Goal: Task Accomplishment & Management: Complete application form

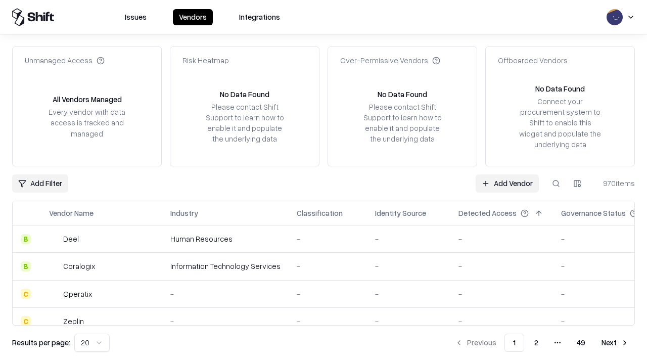
click at [507, 183] on link "Add Vendor" at bounding box center [507, 183] width 63 height 18
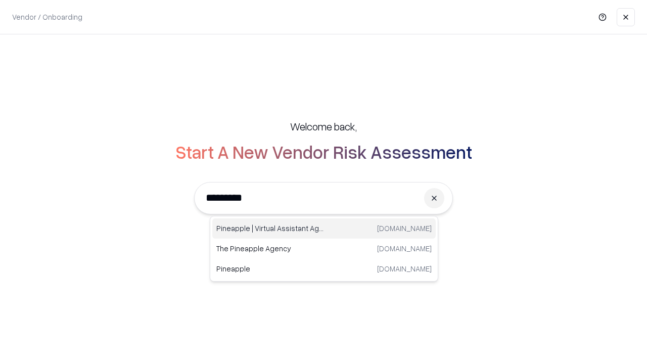
click at [324, 228] on div "Pineapple | Virtual Assistant Agency [DOMAIN_NAME]" at bounding box center [323, 228] width 223 height 20
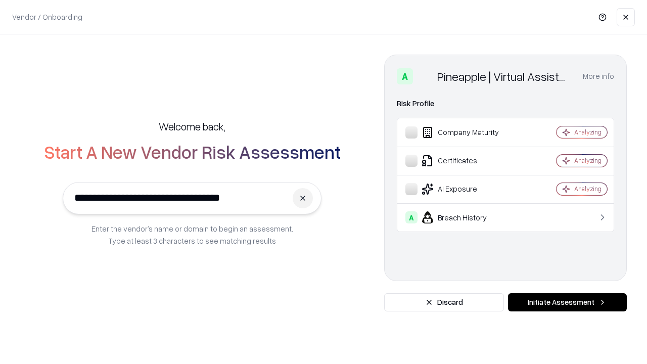
type input "**********"
click at [567, 302] on button "Initiate Assessment" at bounding box center [567, 302] width 119 height 18
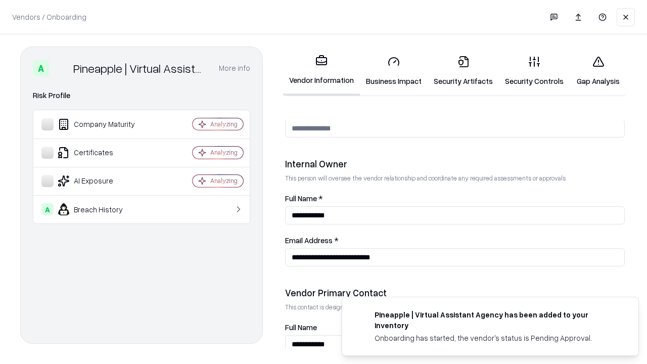
scroll to position [524, 0]
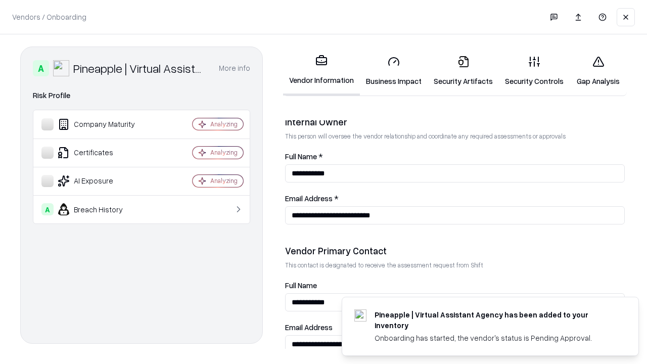
click at [394, 71] on link "Business Impact" at bounding box center [394, 71] width 68 height 47
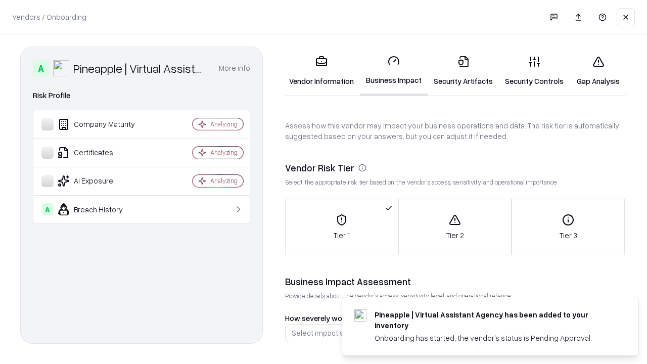
click at [463, 71] on link "Security Artifacts" at bounding box center [463, 71] width 71 height 47
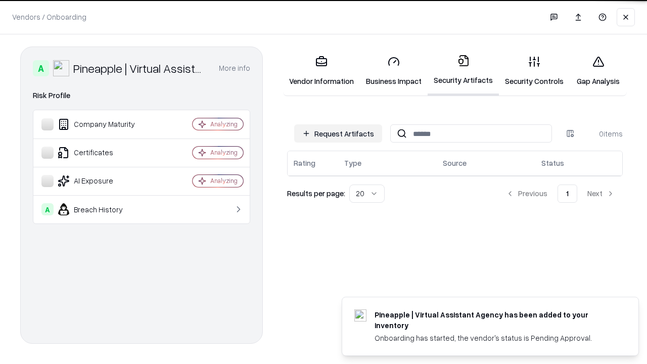
click at [338, 133] on button "Request Artifacts" at bounding box center [338, 133] width 88 height 18
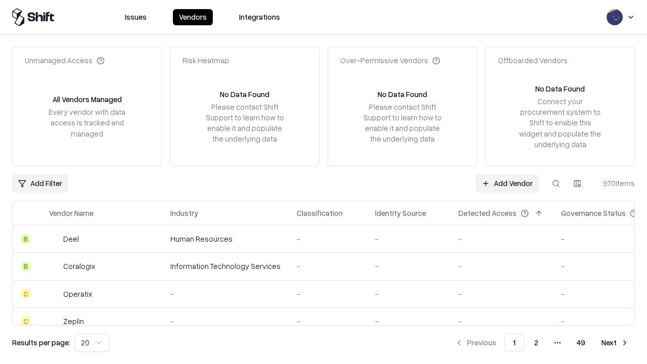
click at [507, 183] on link "Add Vendor" at bounding box center [507, 183] width 63 height 18
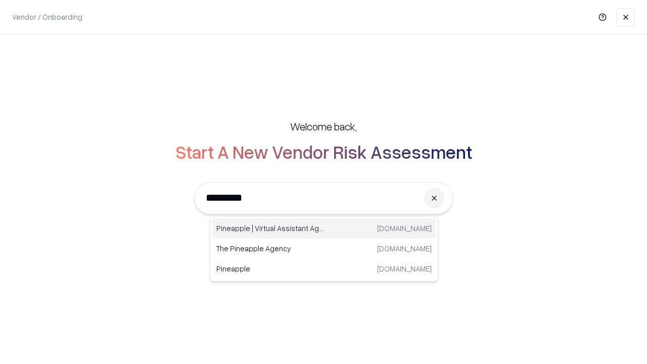
click at [324, 228] on div "Pineapple | Virtual Assistant Agency [DOMAIN_NAME]" at bounding box center [323, 228] width 223 height 20
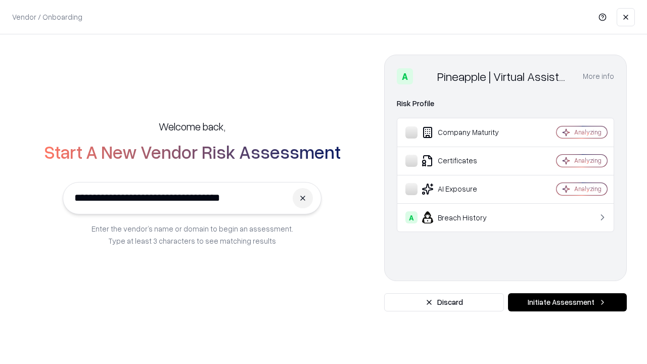
type input "**********"
click at [567, 302] on button "Initiate Assessment" at bounding box center [567, 302] width 119 height 18
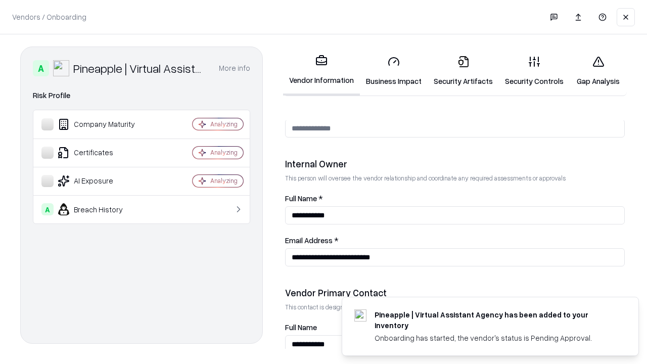
scroll to position [524, 0]
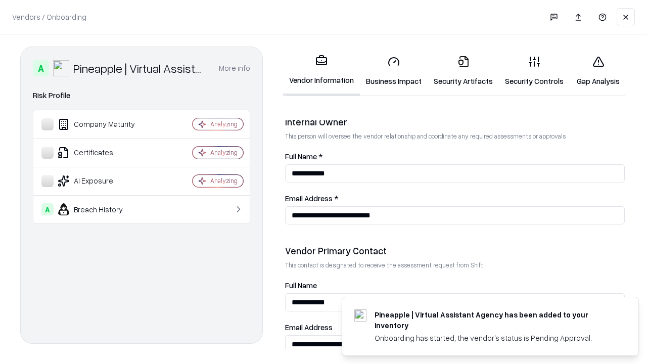
click at [598, 71] on link "Gap Analysis" at bounding box center [598, 71] width 57 height 47
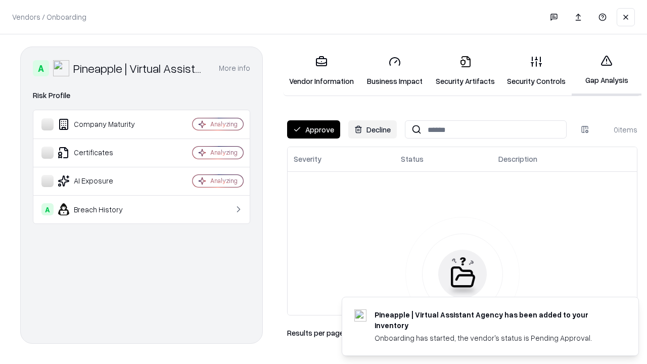
click at [313, 129] on button "Approve" at bounding box center [313, 129] width 53 height 18
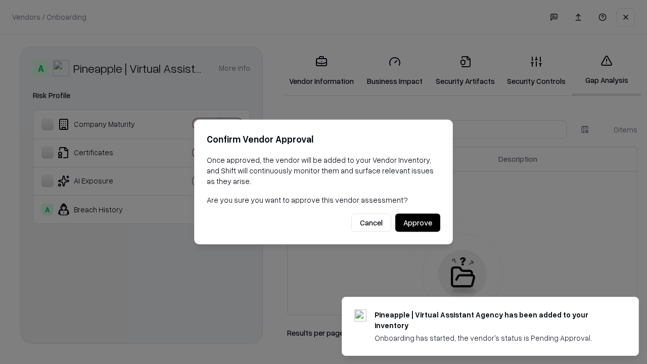
click at [418, 222] on button "Approve" at bounding box center [417, 223] width 45 height 18
